Goal: Task Accomplishment & Management: Manage account settings

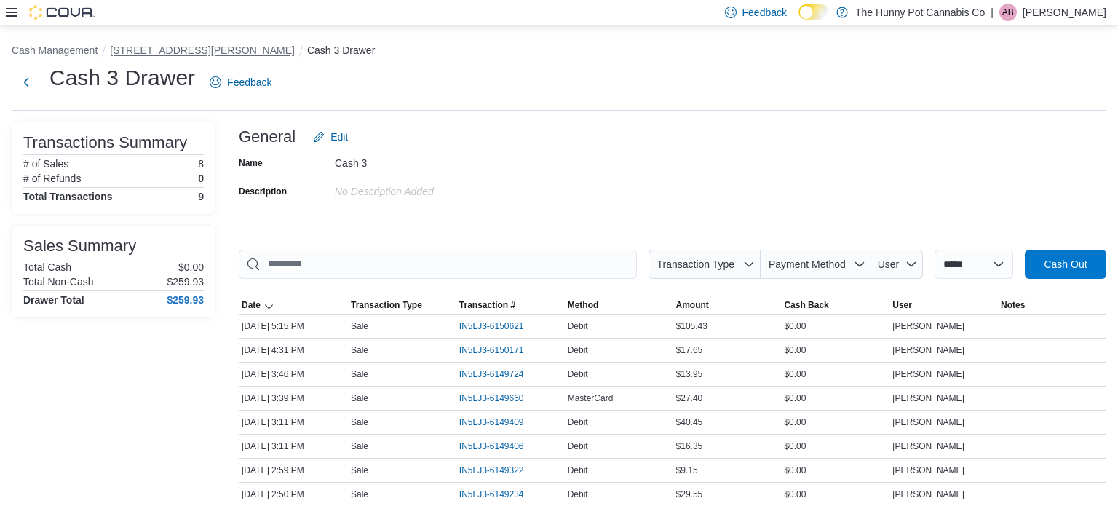
click at [156, 51] on button "[STREET_ADDRESS][PERSON_NAME]" at bounding box center [202, 50] width 185 height 12
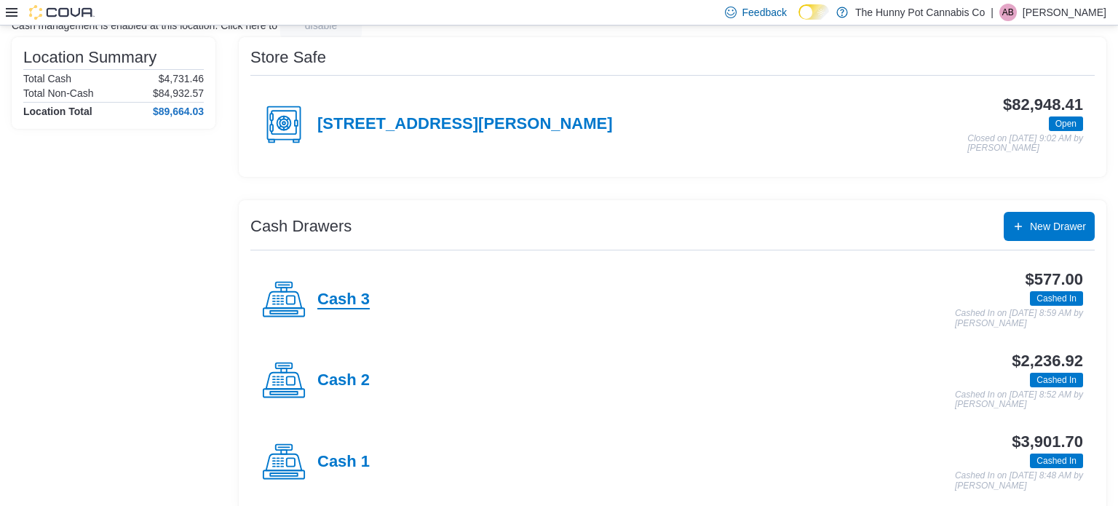
scroll to position [127, 0]
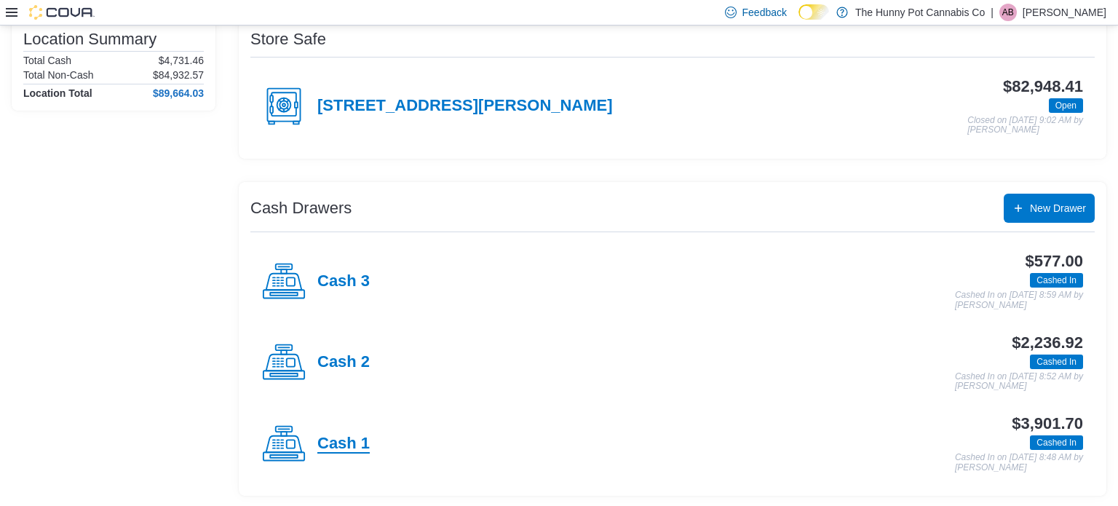
click at [339, 444] on h4 "Cash 1" at bounding box center [343, 444] width 52 height 19
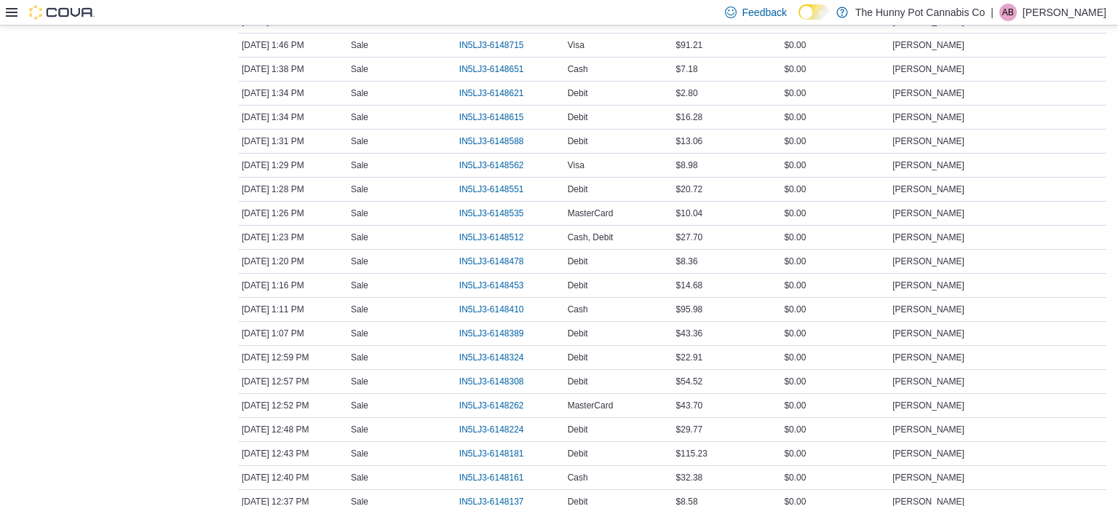
scroll to position [1652, 0]
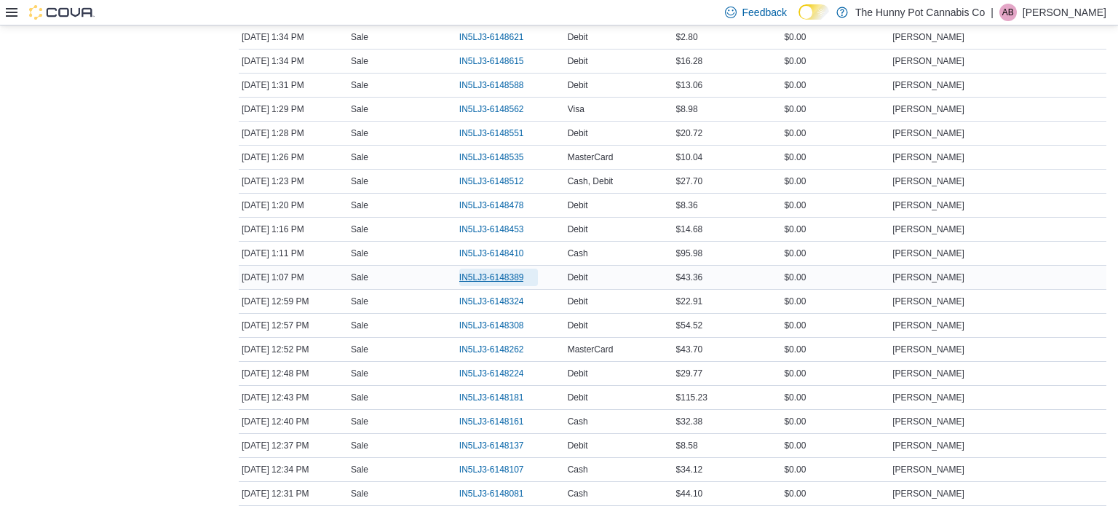
click at [467, 272] on span "IN5LJ3-6148389" at bounding box center [491, 278] width 65 height 12
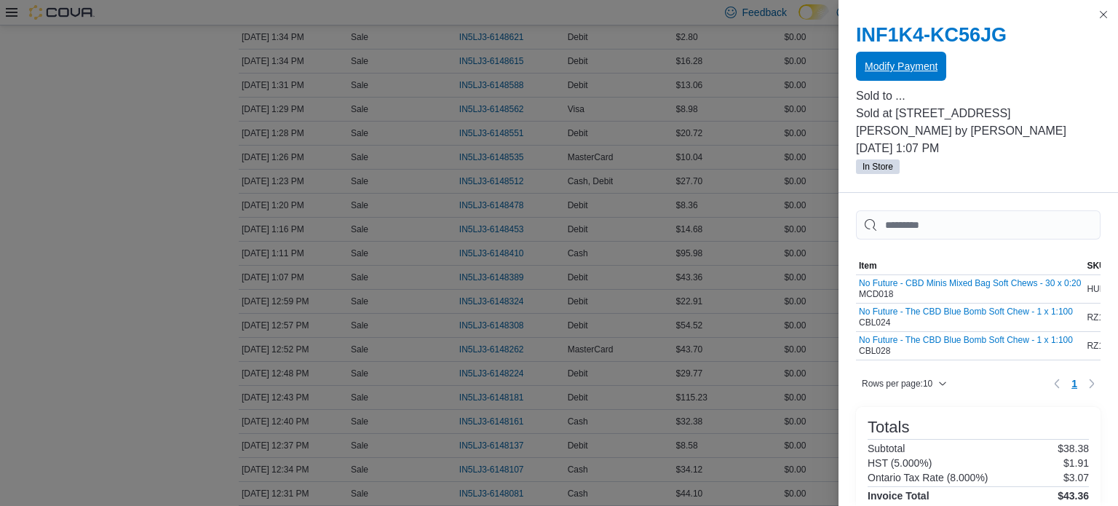
click at [925, 61] on span "Modify Payment" at bounding box center [901, 66] width 73 height 15
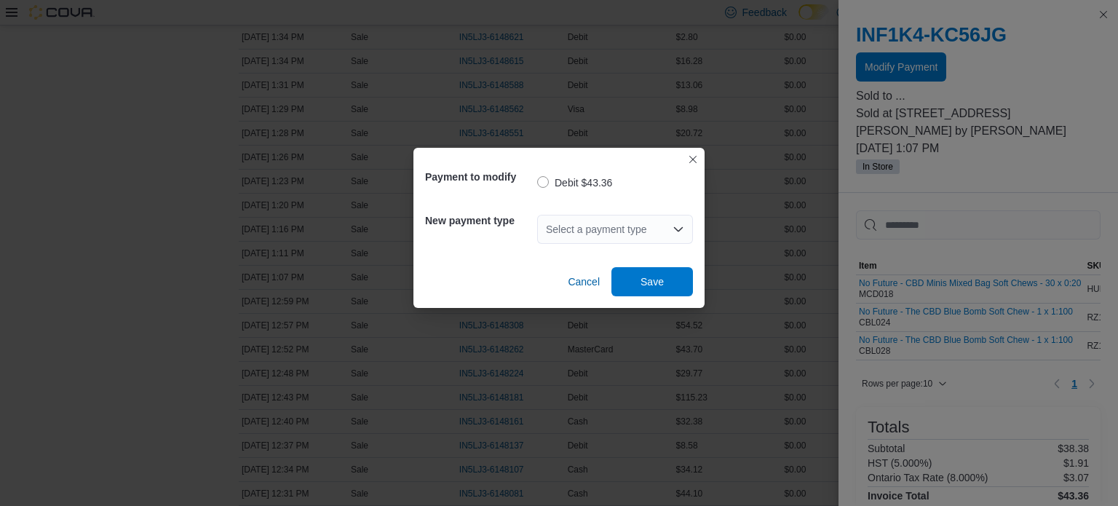
click at [630, 231] on div "Select a payment type" at bounding box center [615, 229] width 156 height 29
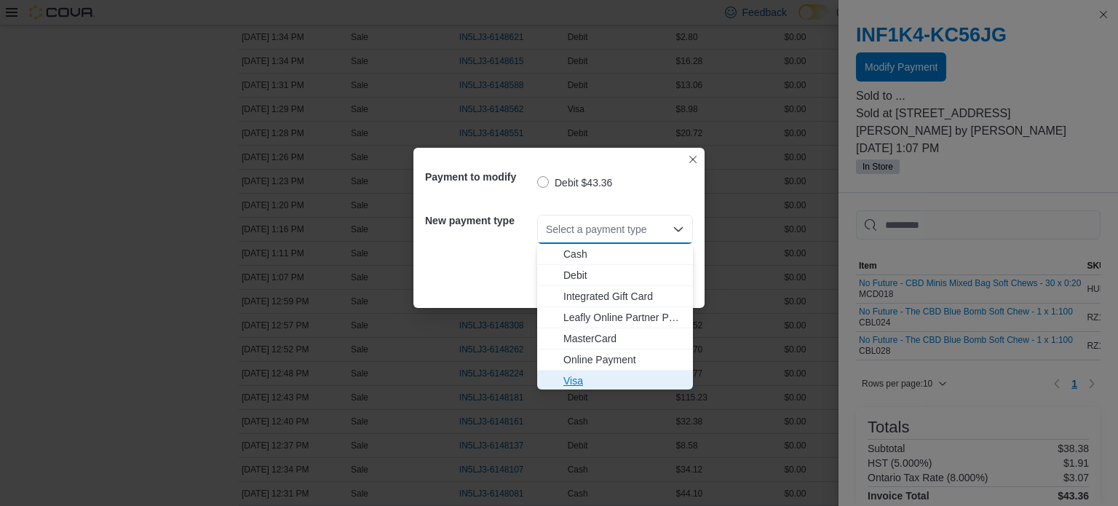
click at [588, 375] on span "Visa" at bounding box center [623, 380] width 121 height 15
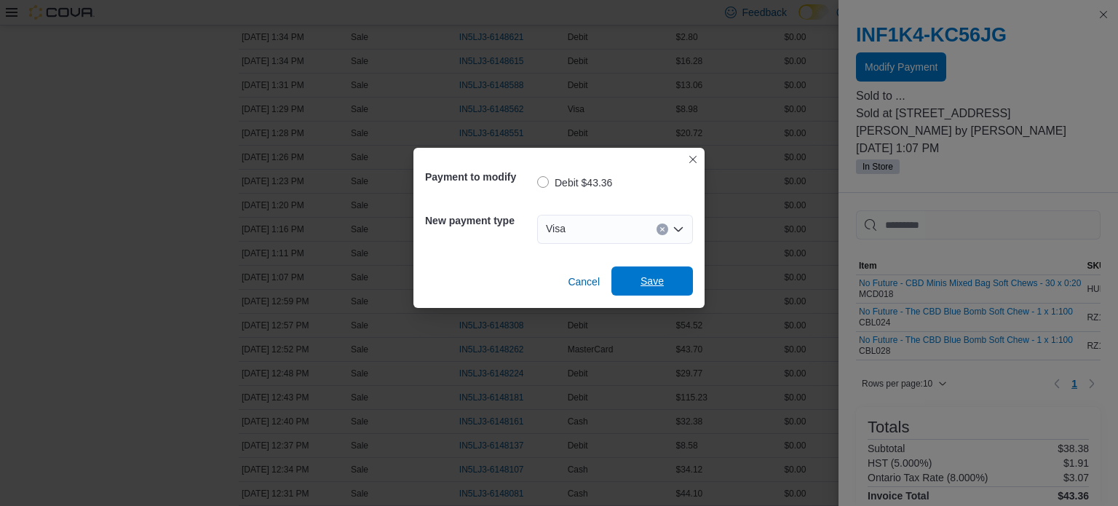
click at [656, 274] on span "Save" at bounding box center [652, 281] width 23 height 15
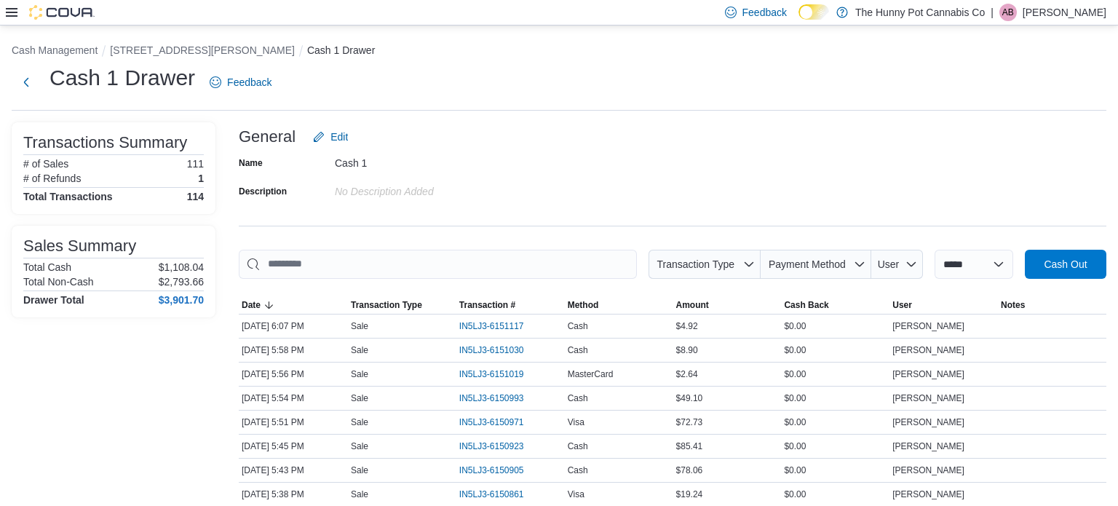
scroll to position [0, 0]
click at [170, 52] on button "[STREET_ADDRESS][PERSON_NAME]" at bounding box center [202, 50] width 185 height 12
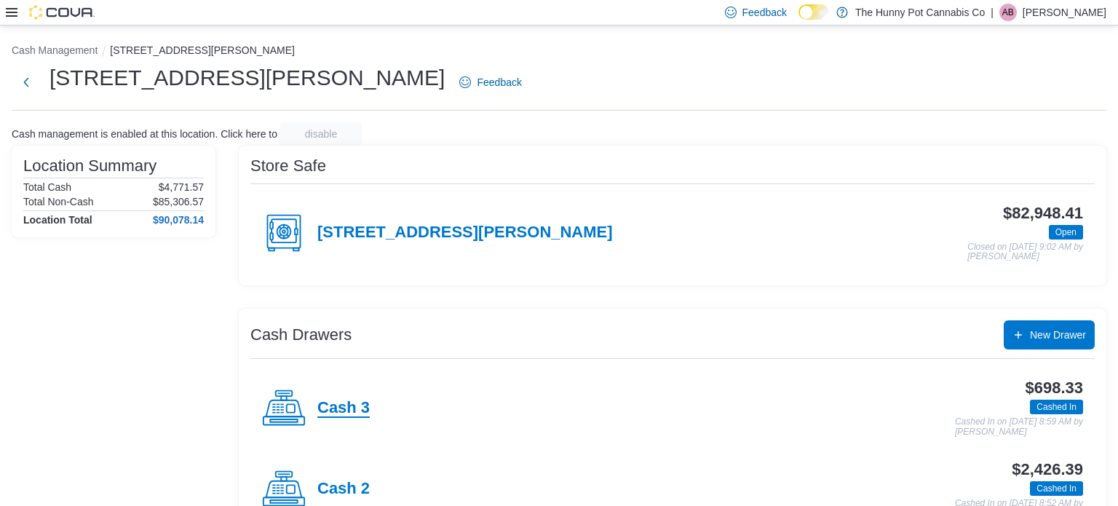
click at [349, 404] on h4 "Cash 3" at bounding box center [343, 408] width 52 height 19
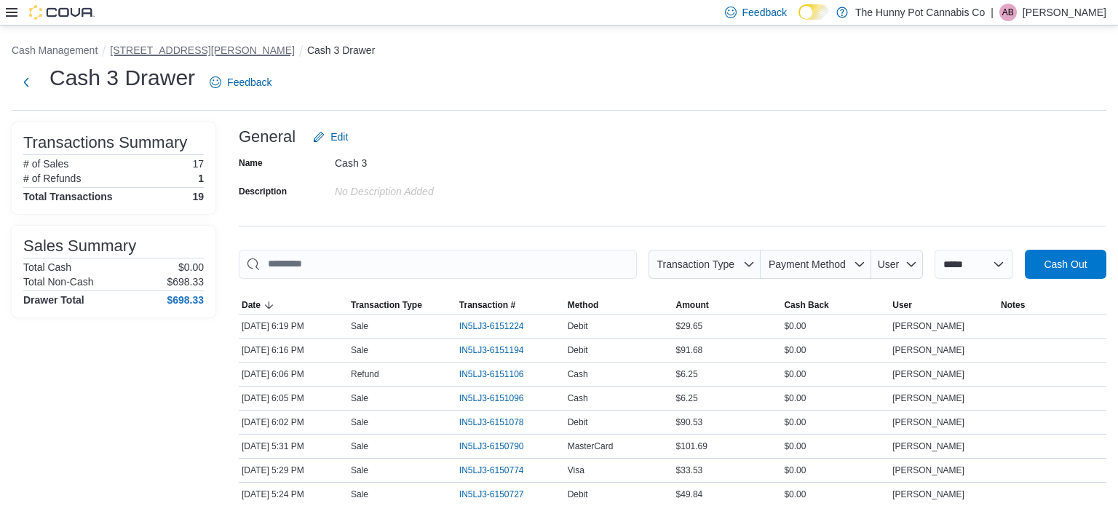
click at [174, 51] on button "[STREET_ADDRESS][PERSON_NAME]" at bounding box center [202, 50] width 185 height 12
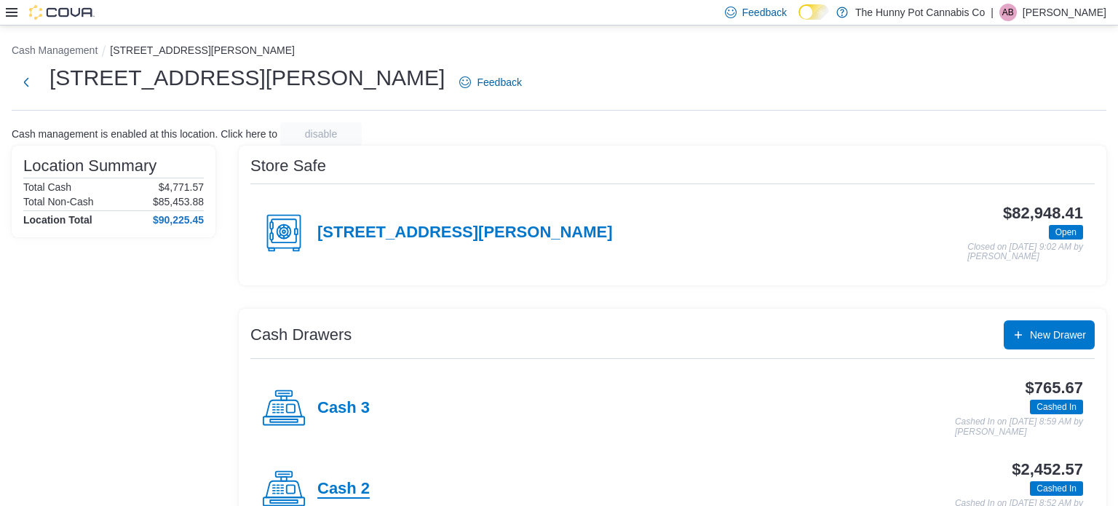
click at [346, 487] on h4 "Cash 2" at bounding box center [343, 489] width 52 height 19
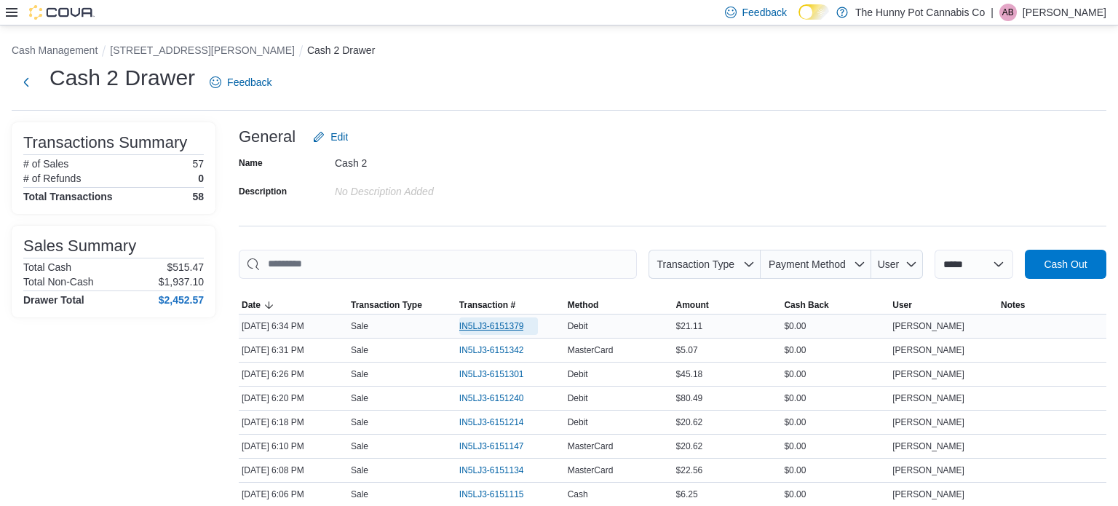
click at [503, 324] on span "IN5LJ3-6151379" at bounding box center [491, 326] width 65 height 12
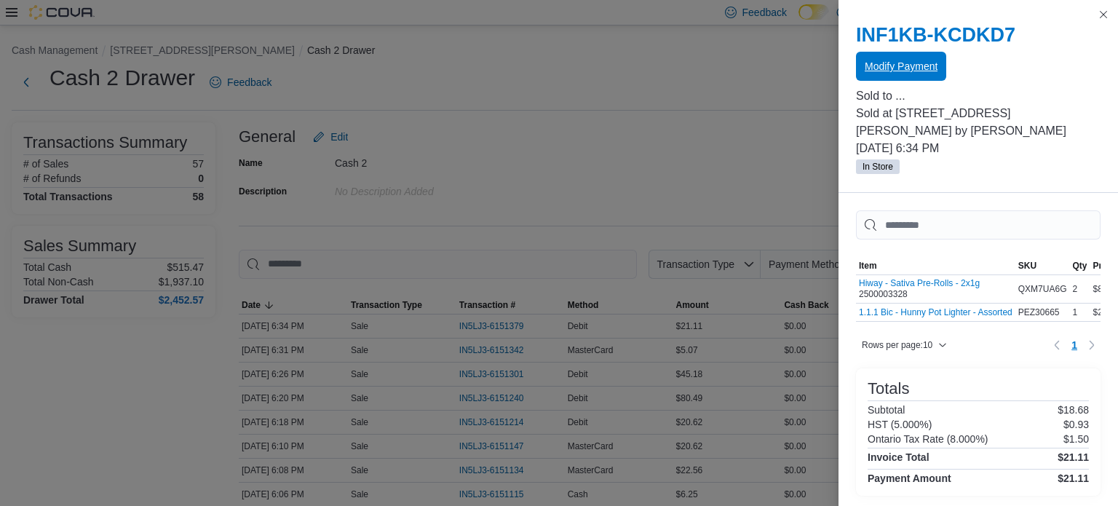
click at [927, 73] on span "Modify Payment" at bounding box center [901, 66] width 73 height 15
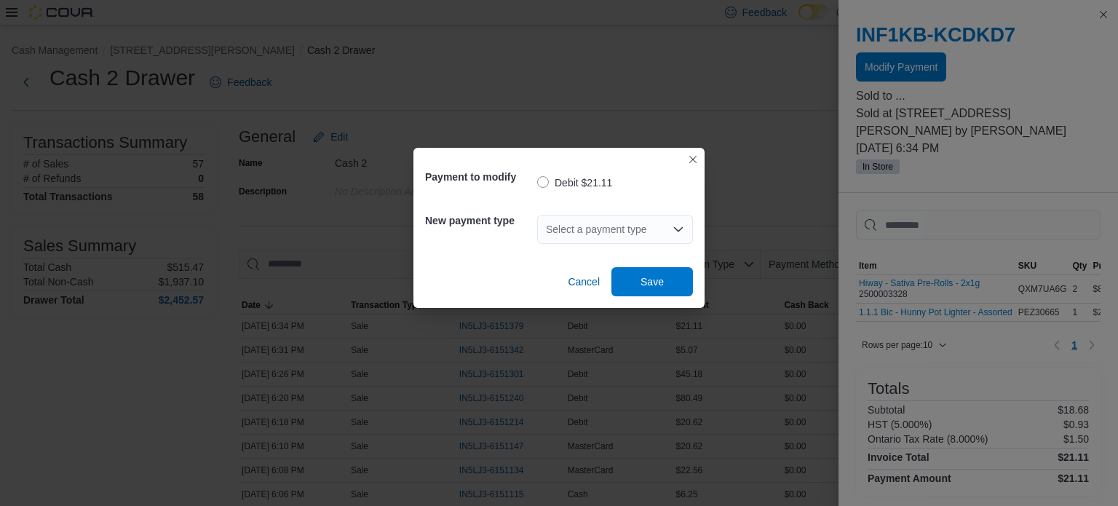
click at [600, 235] on div "Select a payment type" at bounding box center [615, 229] width 156 height 29
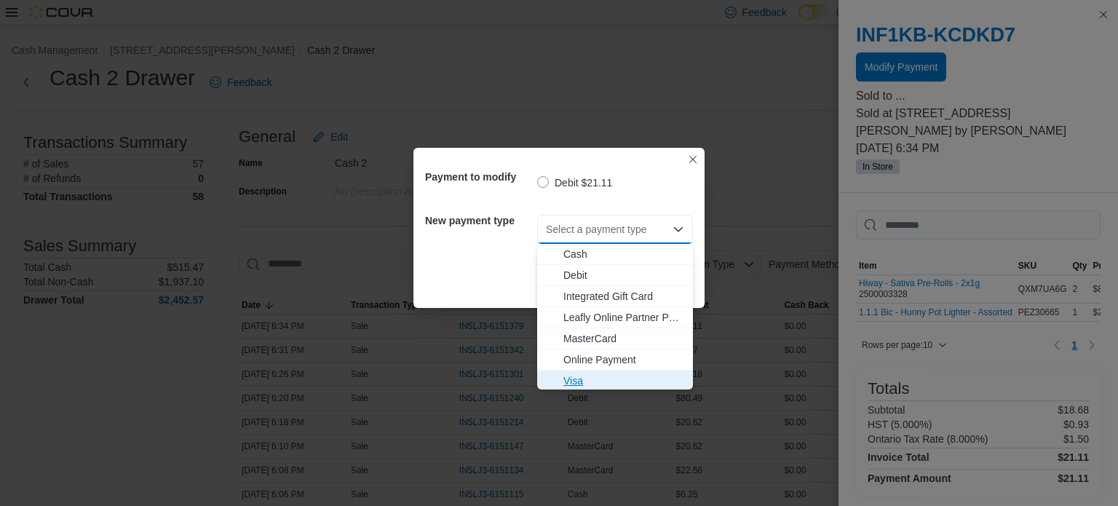
click at [582, 374] on span "Visa" at bounding box center [623, 380] width 121 height 15
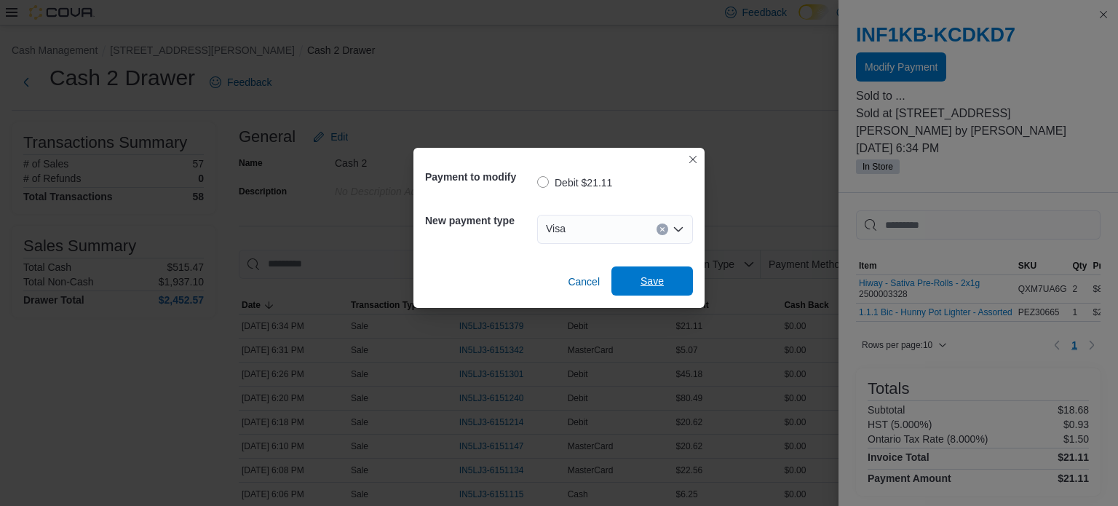
click at [651, 280] on span "Save" at bounding box center [652, 281] width 23 height 15
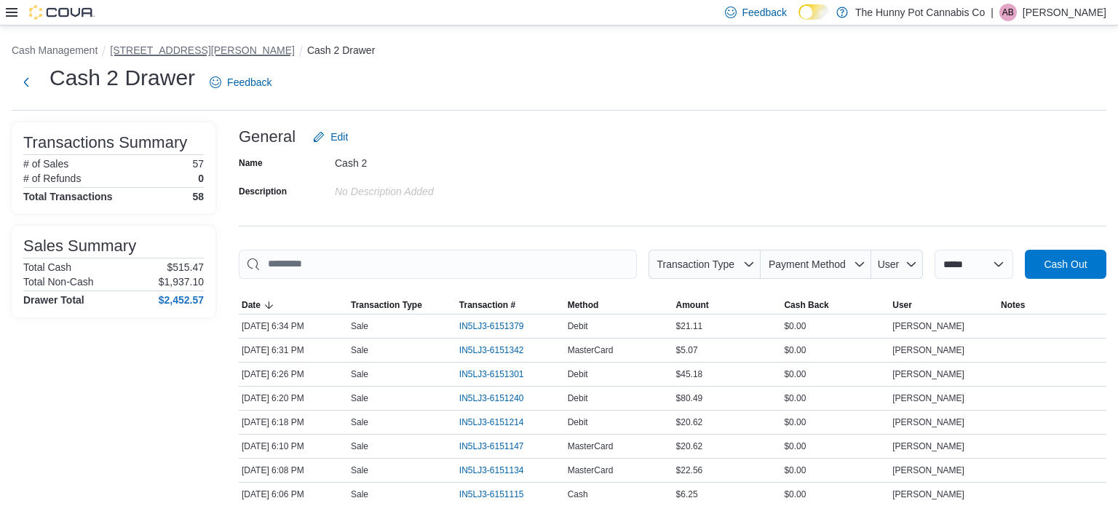
click at [142, 48] on button "[STREET_ADDRESS][PERSON_NAME]" at bounding box center [202, 50] width 185 height 12
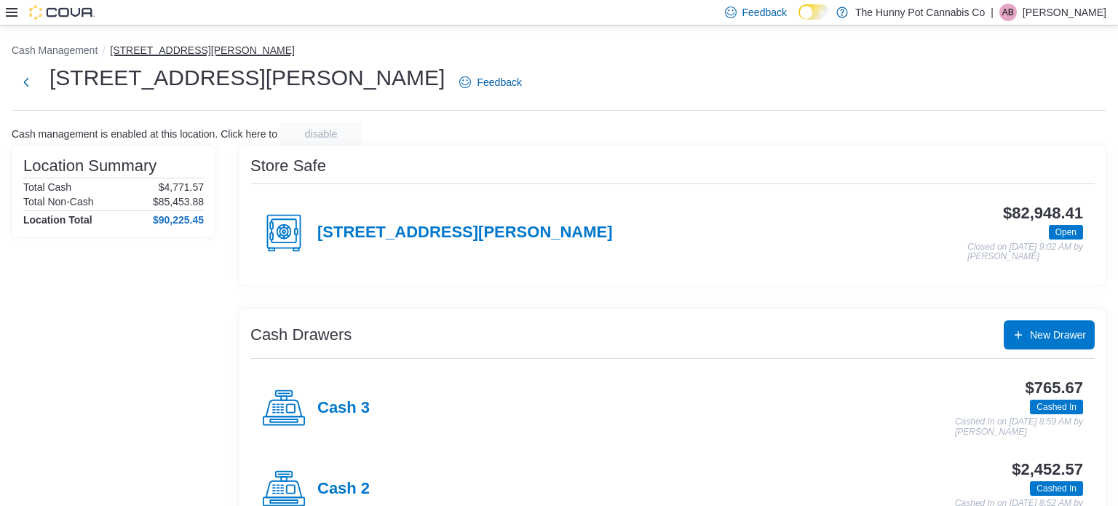
click at [138, 54] on button "[STREET_ADDRESS][PERSON_NAME]" at bounding box center [202, 50] width 185 height 12
click at [23, 85] on button "Next" at bounding box center [26, 81] width 29 height 29
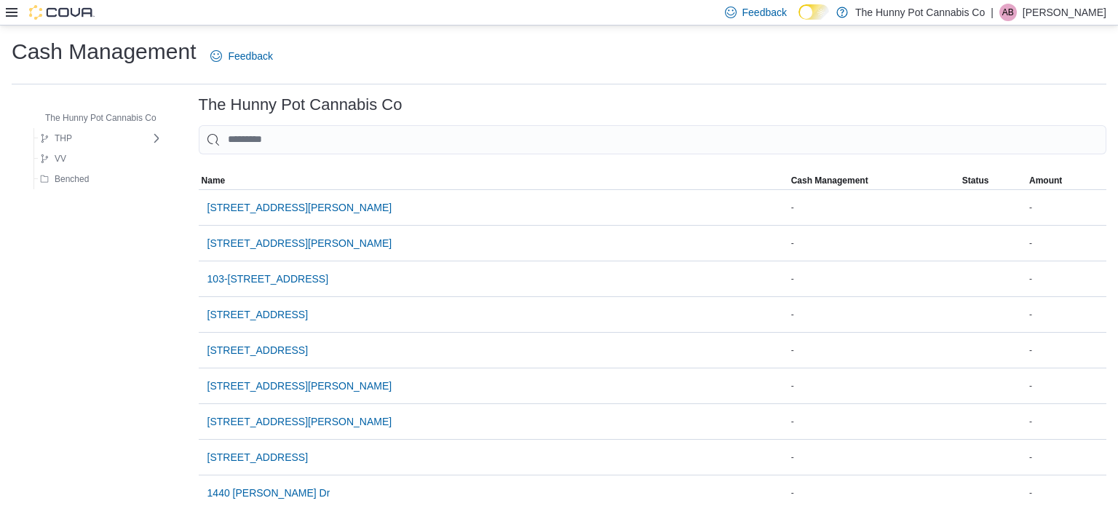
click at [9, 18] on div at bounding box center [50, 12] width 89 height 15
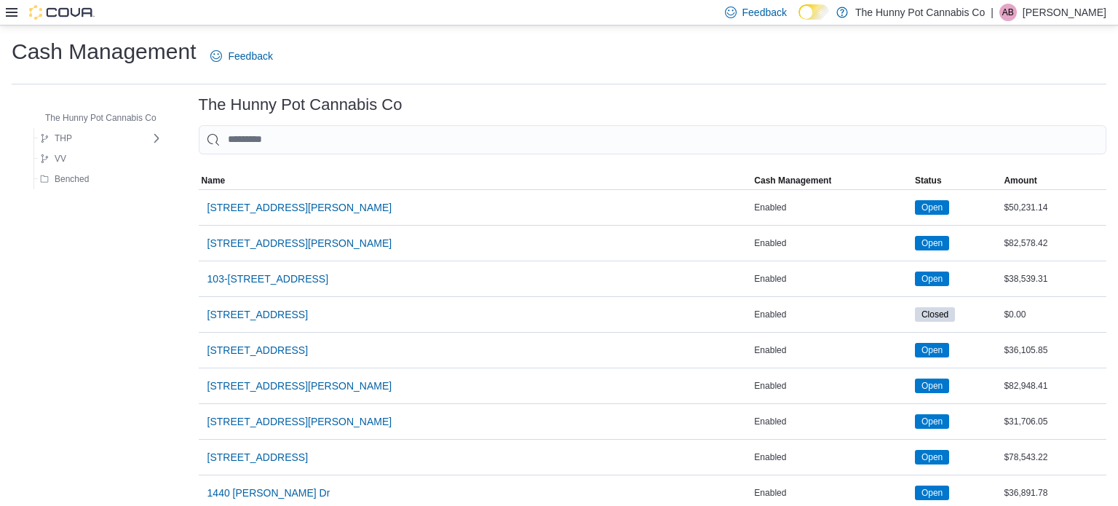
click at [10, 8] on icon at bounding box center [12, 12] width 12 height 9
